Goal: Task Accomplishment & Management: Use online tool/utility

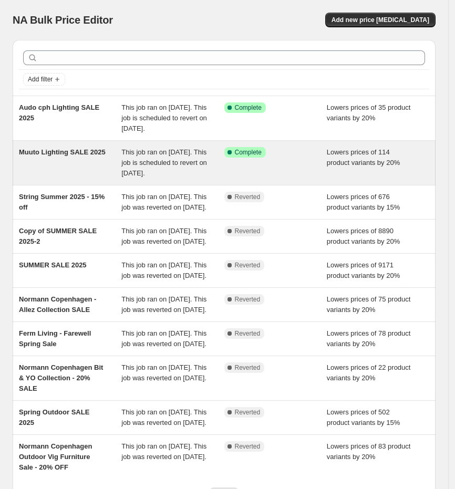
click at [250, 157] on span "Complete" at bounding box center [248, 152] width 27 height 8
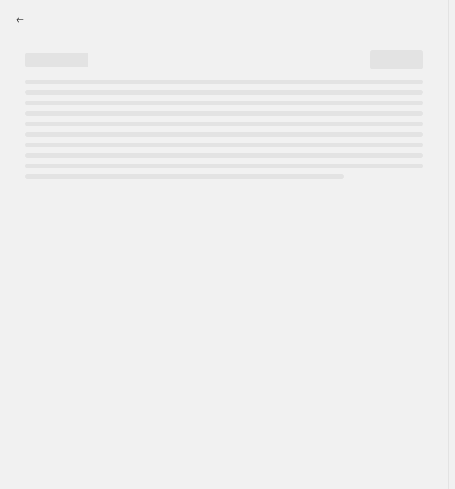
select select "percentage"
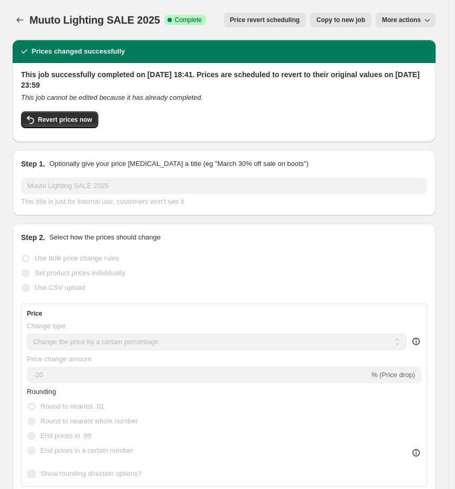
select select "tag"
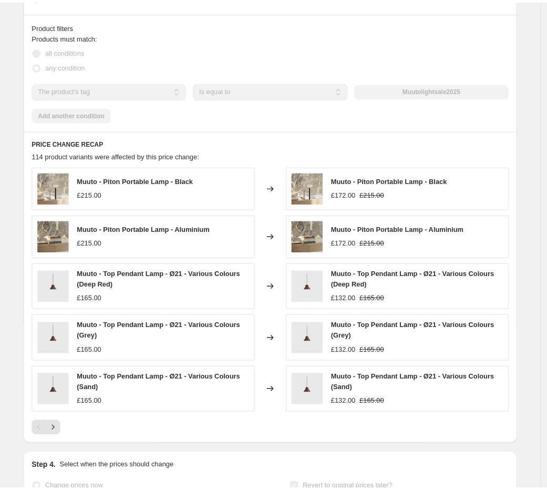
scroll to position [808, 0]
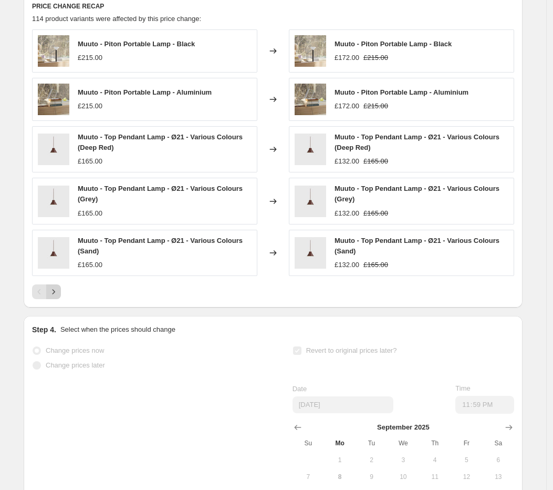
click at [55, 294] on icon "Next" at bounding box center [54, 291] width 3 height 5
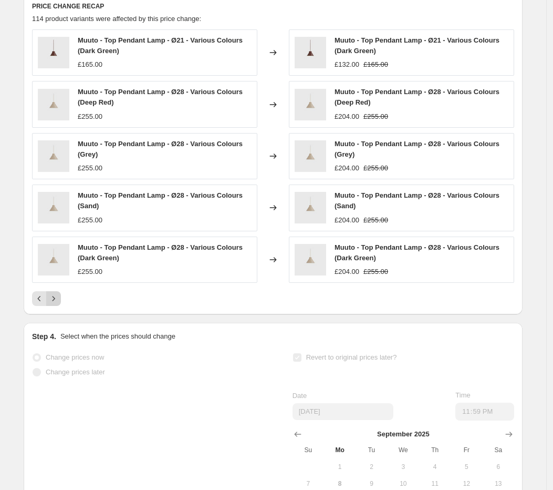
click at [58, 304] on icon "Next" at bounding box center [53, 298] width 11 height 11
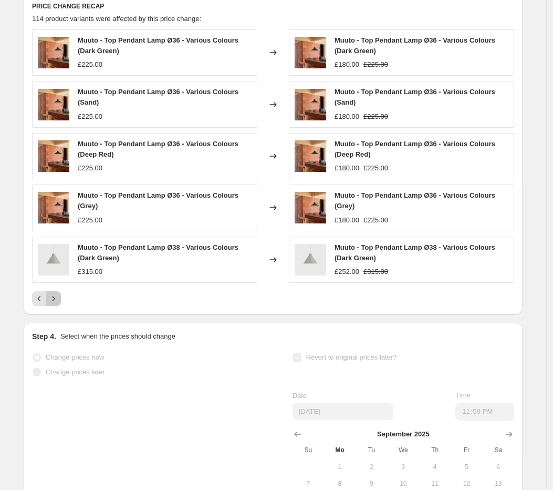
click at [58, 304] on icon "Next" at bounding box center [53, 298] width 11 height 11
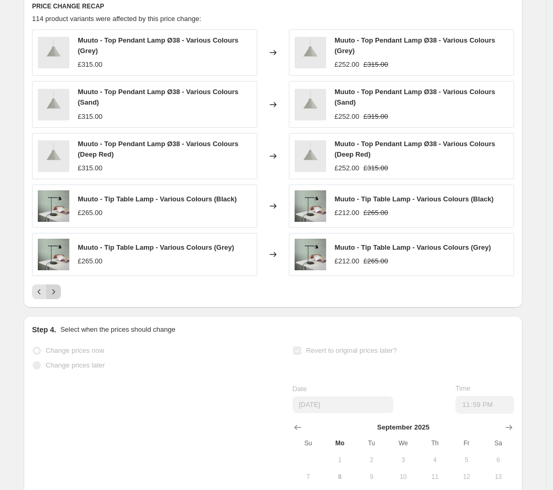
click at [55, 294] on icon "Next" at bounding box center [54, 291] width 3 height 5
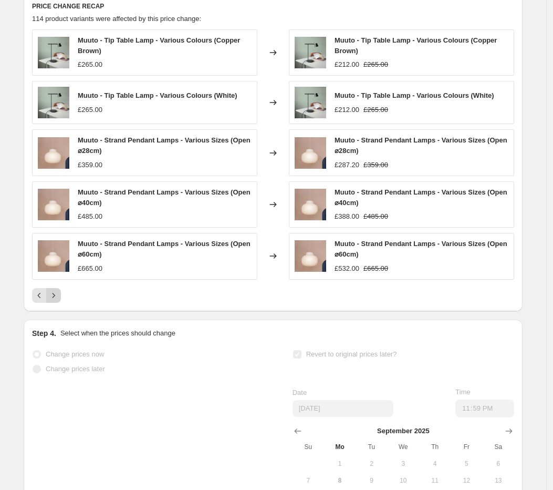
click at [57, 301] on icon "Next" at bounding box center [53, 295] width 11 height 11
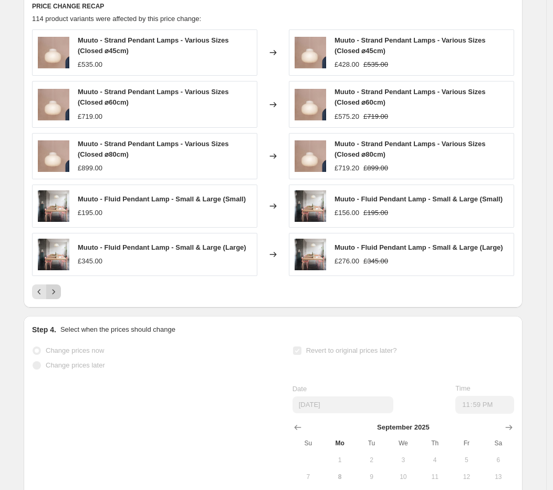
click at [59, 295] on icon "Next" at bounding box center [53, 291] width 11 height 11
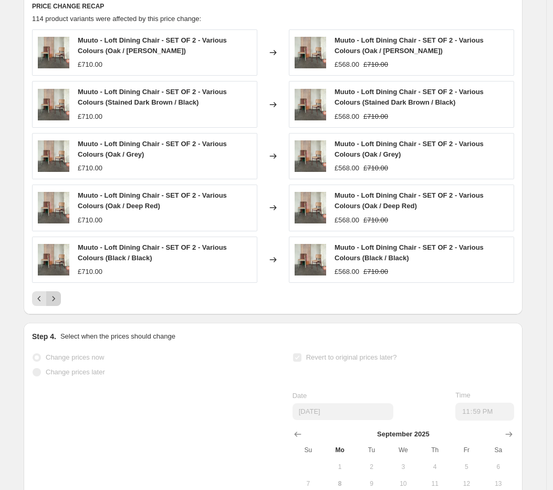
click at [59, 304] on icon "Next" at bounding box center [53, 298] width 11 height 11
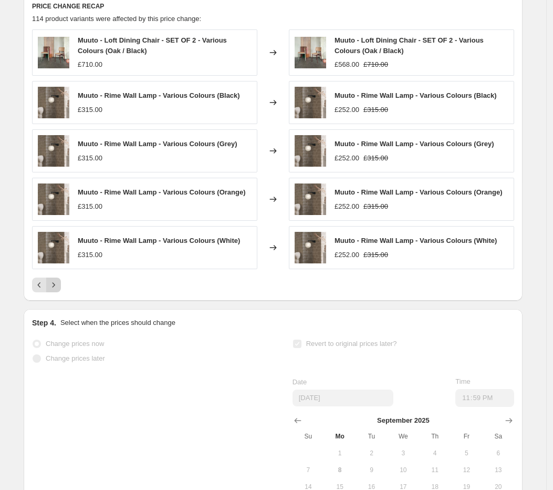
click at [58, 290] on icon "Next" at bounding box center [53, 284] width 11 height 11
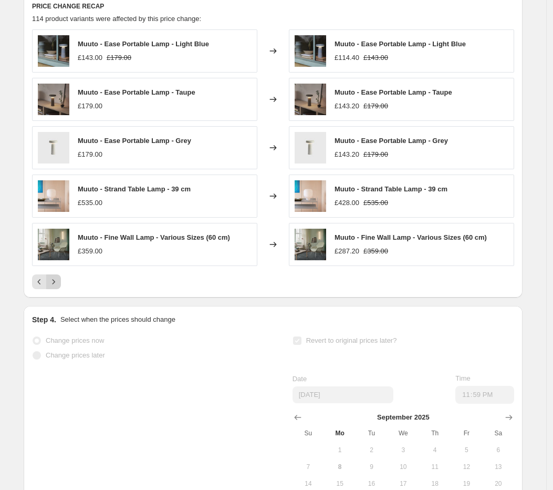
click at [59, 287] on icon "Next" at bounding box center [53, 281] width 11 height 11
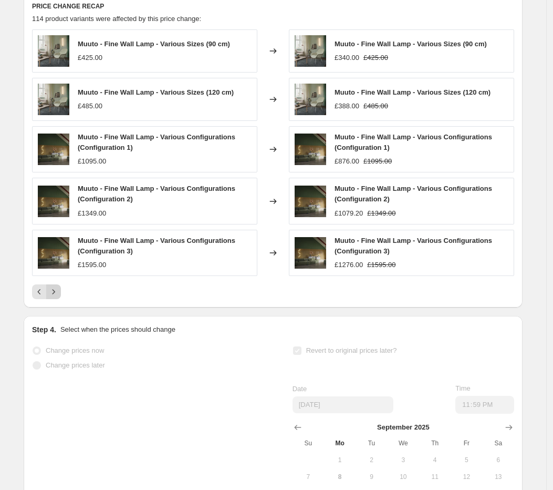
click at [58, 296] on icon "Next" at bounding box center [53, 291] width 11 height 11
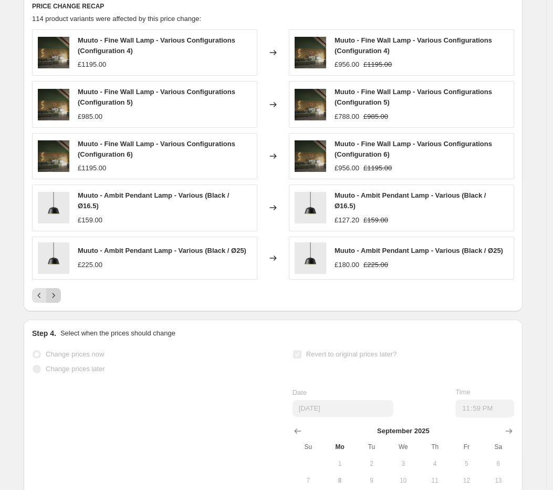
click at [59, 301] on icon "Next" at bounding box center [53, 295] width 11 height 11
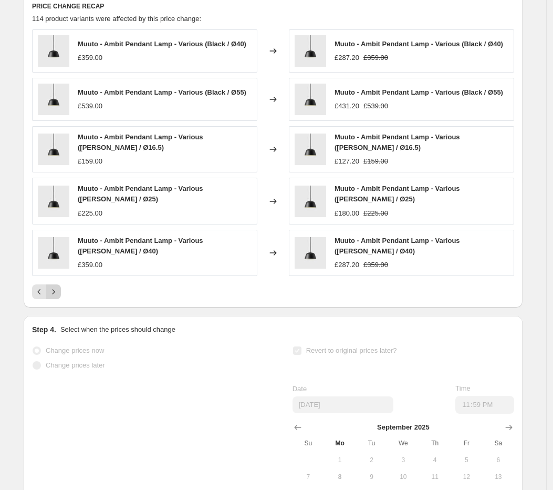
click at [59, 297] on icon "Next" at bounding box center [53, 291] width 11 height 11
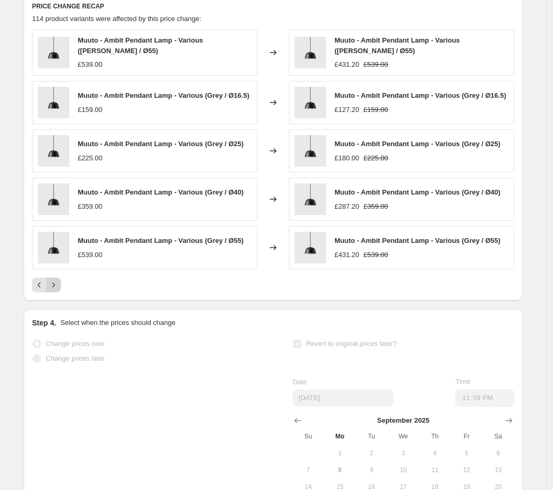
click at [56, 290] on icon "Next" at bounding box center [53, 284] width 11 height 11
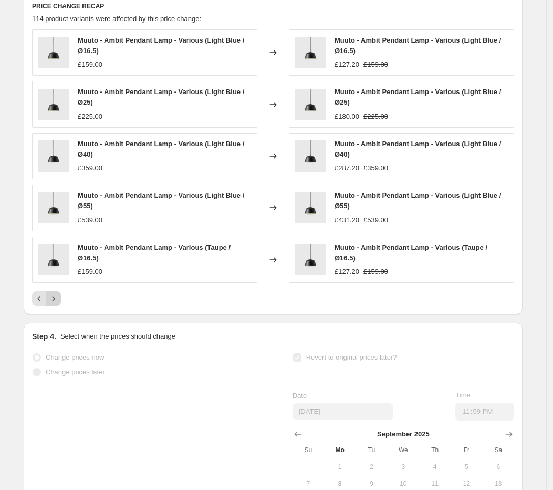
click at [58, 302] on icon "Next" at bounding box center [53, 298] width 11 height 11
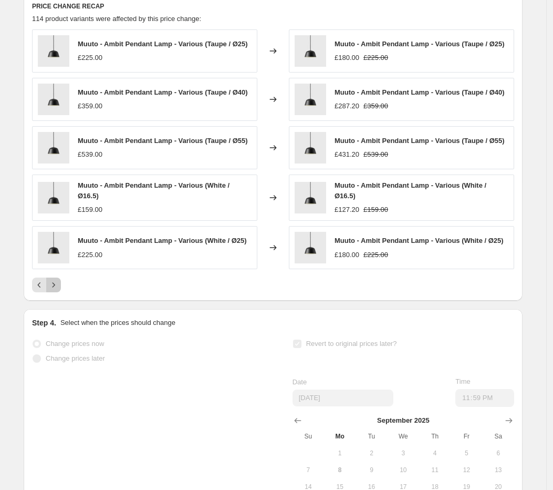
click at [59, 290] on icon "Next" at bounding box center [53, 284] width 11 height 11
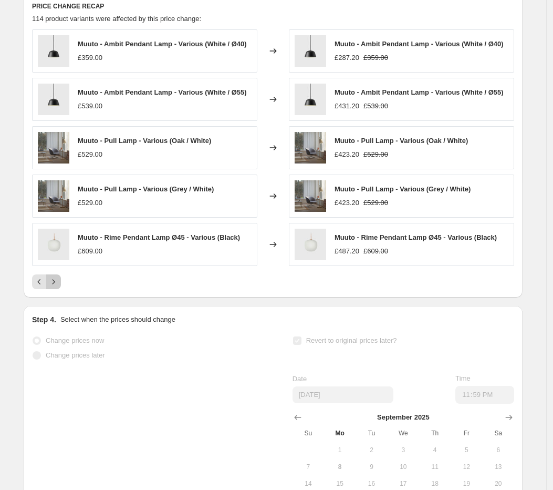
click at [55, 284] on icon "Next" at bounding box center [54, 281] width 3 height 5
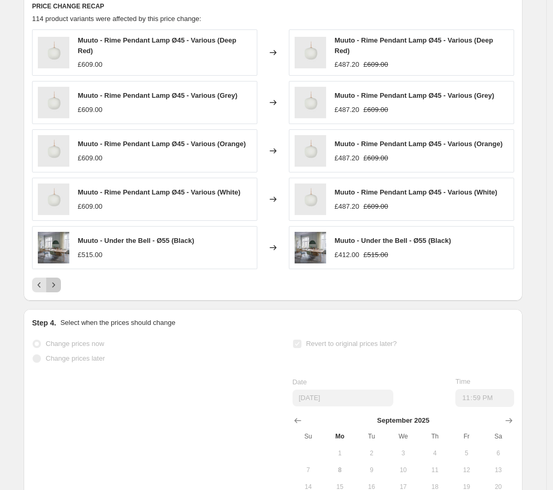
click at [55, 287] on icon "Next" at bounding box center [54, 285] width 3 height 5
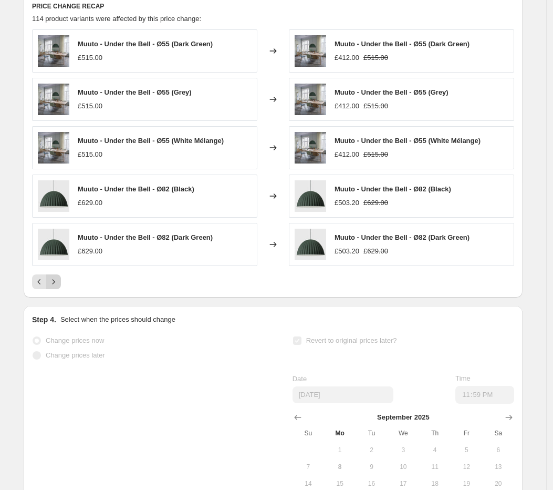
click at [59, 287] on icon "Next" at bounding box center [53, 281] width 11 height 11
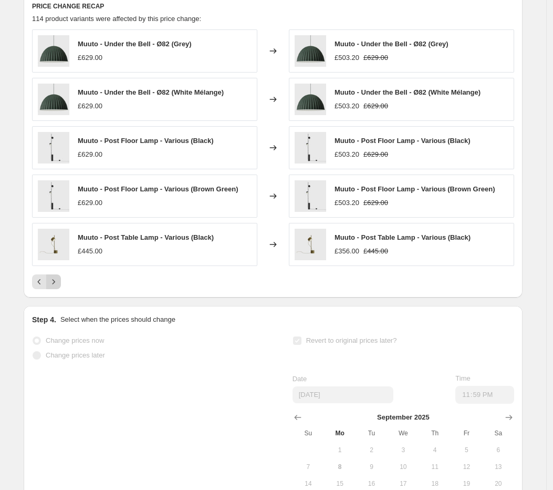
click at [59, 287] on icon "Next" at bounding box center [53, 281] width 11 height 11
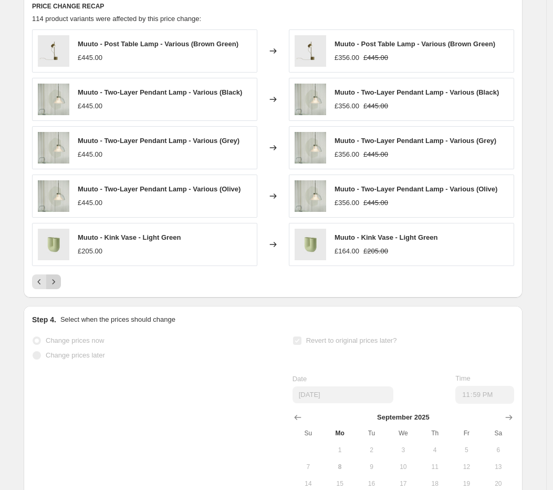
click at [59, 287] on icon "Next" at bounding box center [53, 281] width 11 height 11
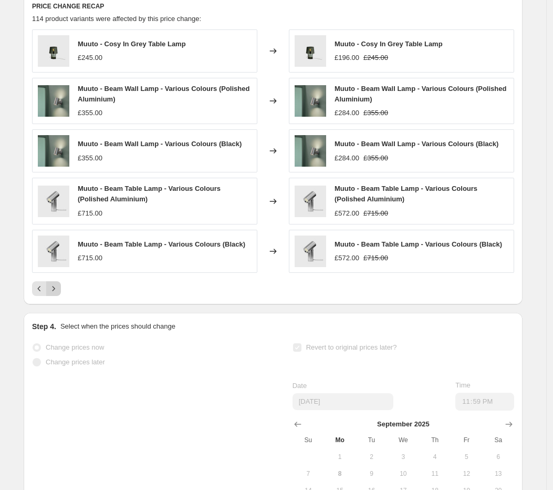
click at [57, 292] on icon "Next" at bounding box center [53, 288] width 11 height 11
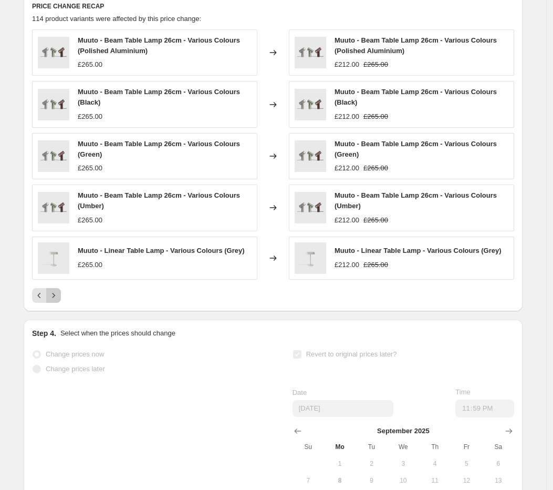
click at [58, 301] on icon "Next" at bounding box center [53, 295] width 11 height 11
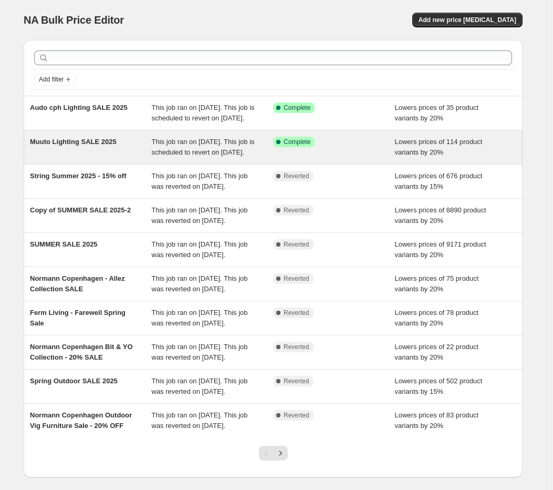
click at [78, 146] on span "Muuto Lighting SALE 2025" at bounding box center [73, 142] width 87 height 8
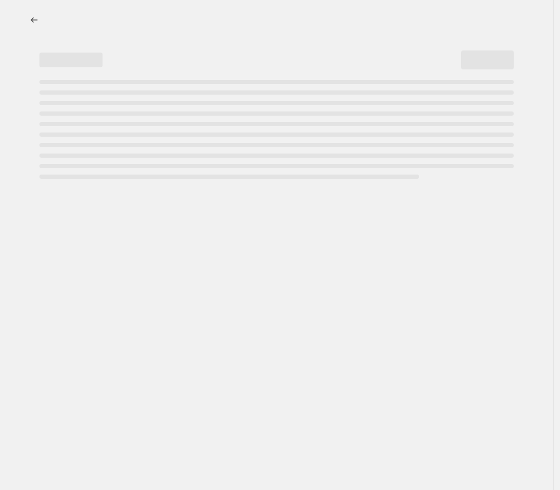
select select "percentage"
select select "tag"
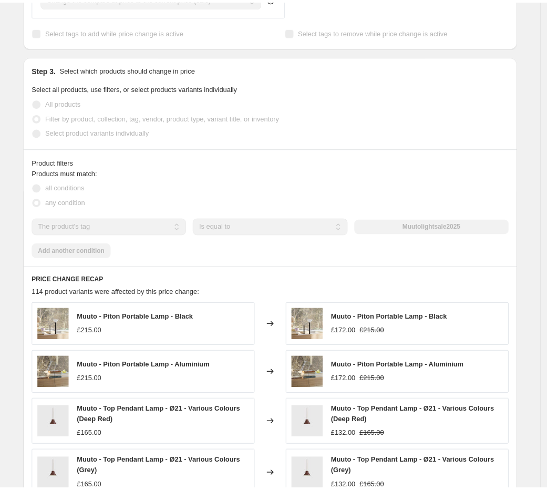
scroll to position [535, 0]
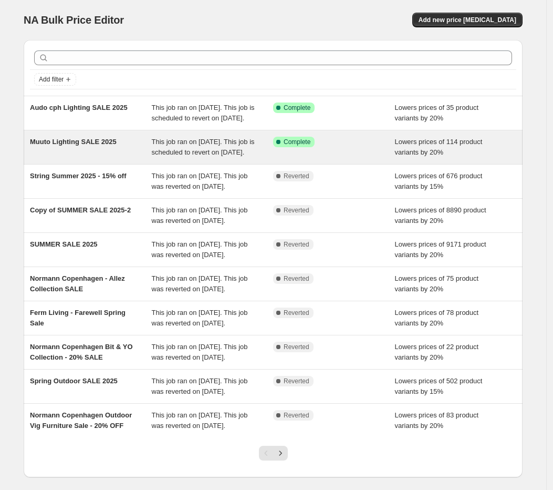
click at [91, 146] on span "Muuto Lighting SALE 2025" at bounding box center [73, 142] width 87 height 8
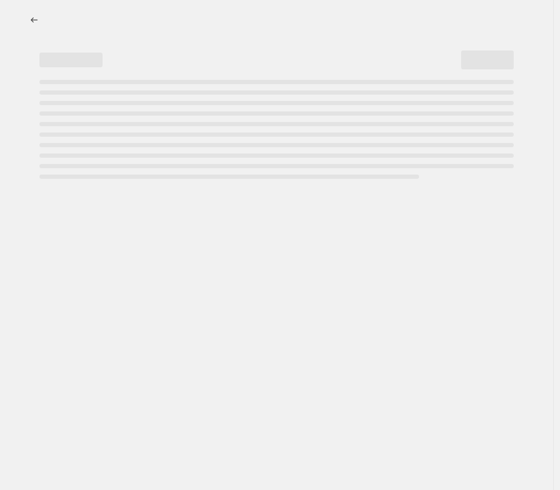
select select "percentage"
select select "tag"
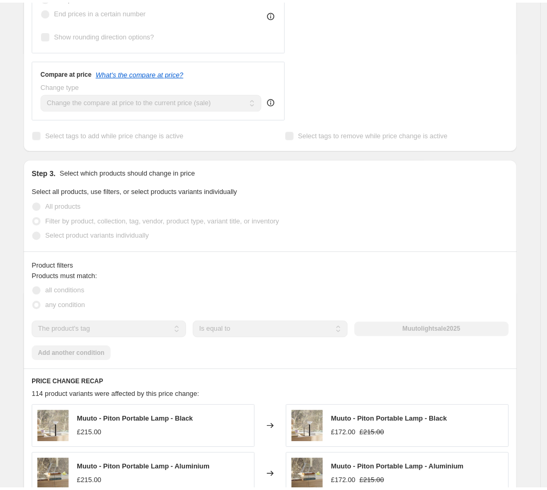
scroll to position [624, 0]
